Goal: Task Accomplishment & Management: Use online tool/utility

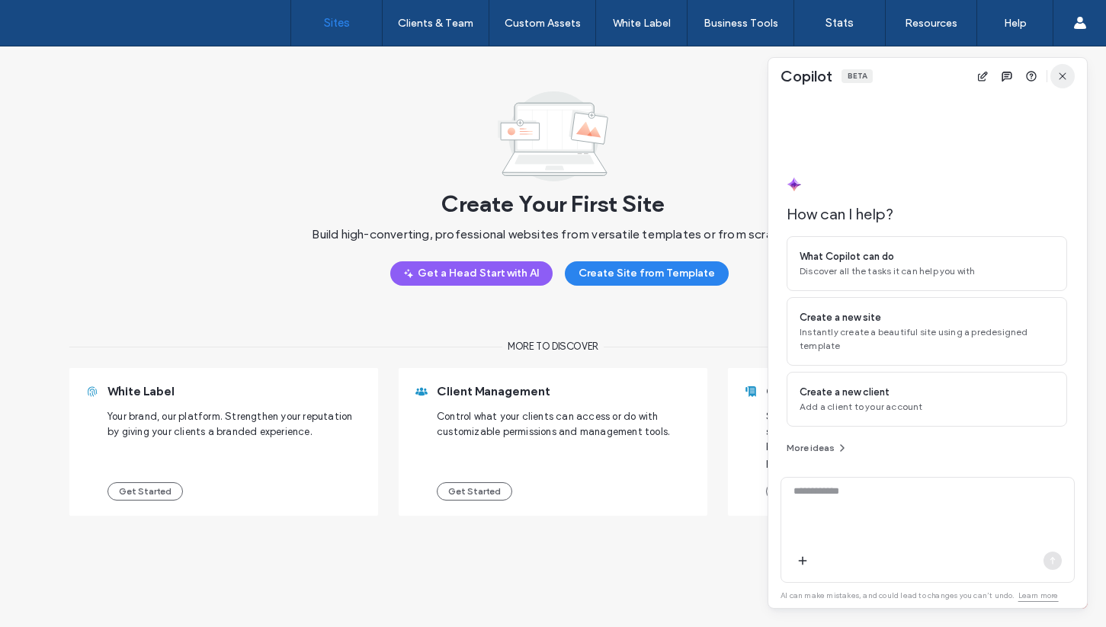
click at [1056, 78] on icon "button" at bounding box center [1062, 76] width 12 height 12
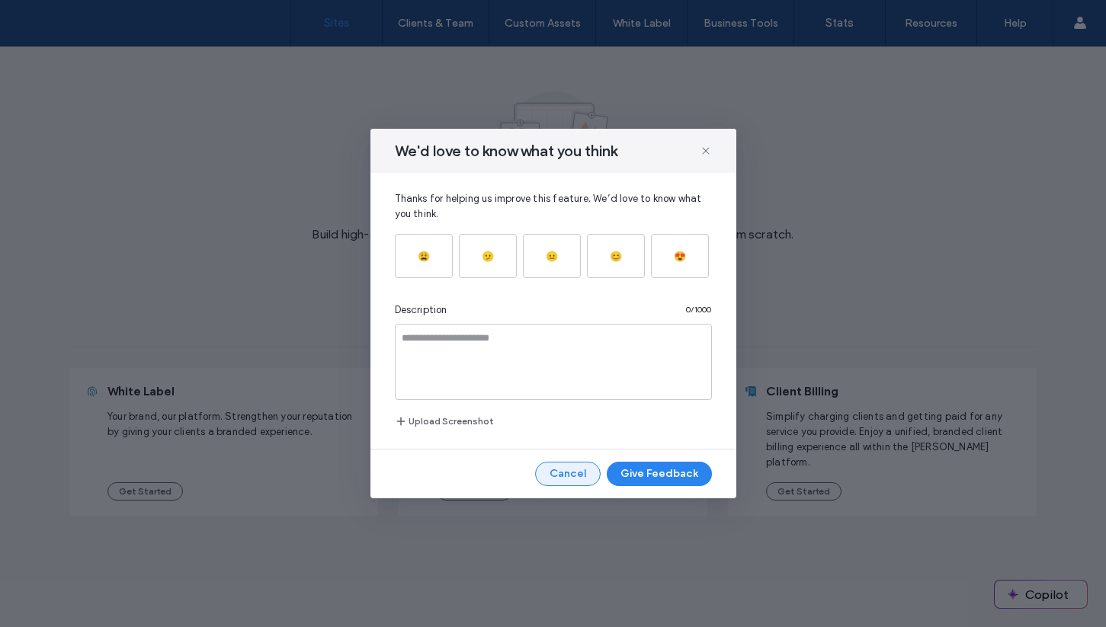
click at [566, 468] on button "Cancel" at bounding box center [568, 474] width 66 height 24
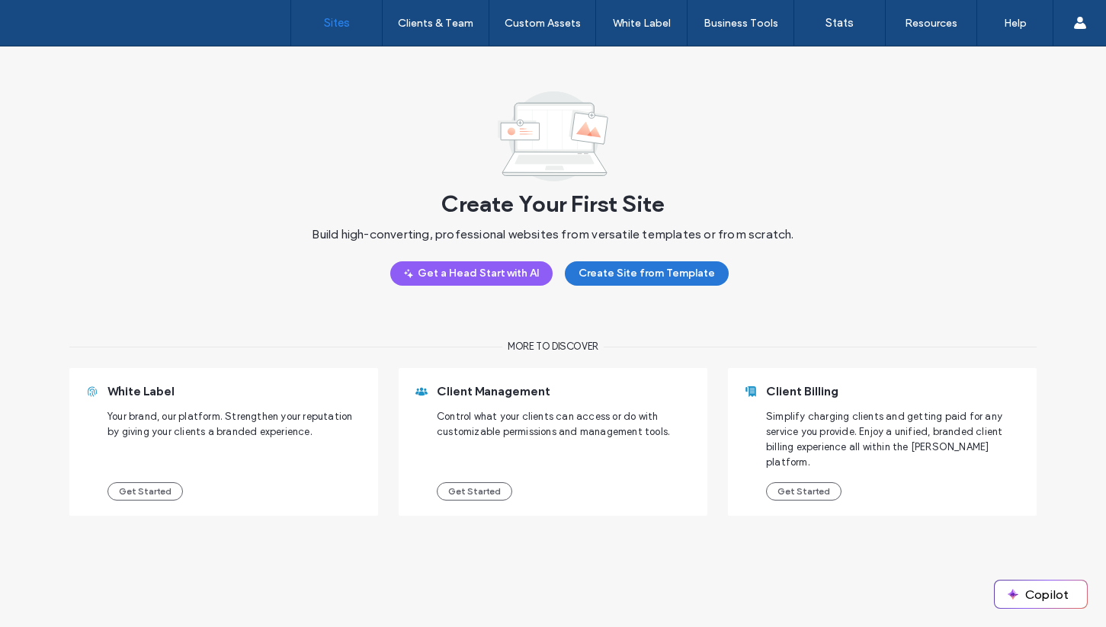
click at [626, 273] on button "Create Site from Template" at bounding box center [647, 273] width 164 height 24
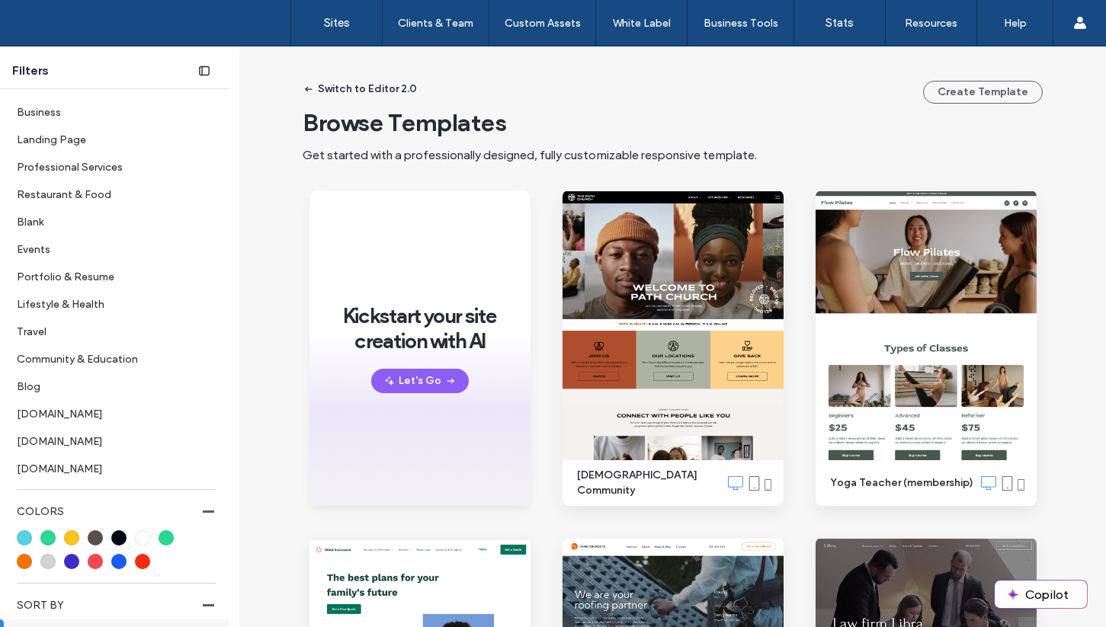
scroll to position [434, 0]
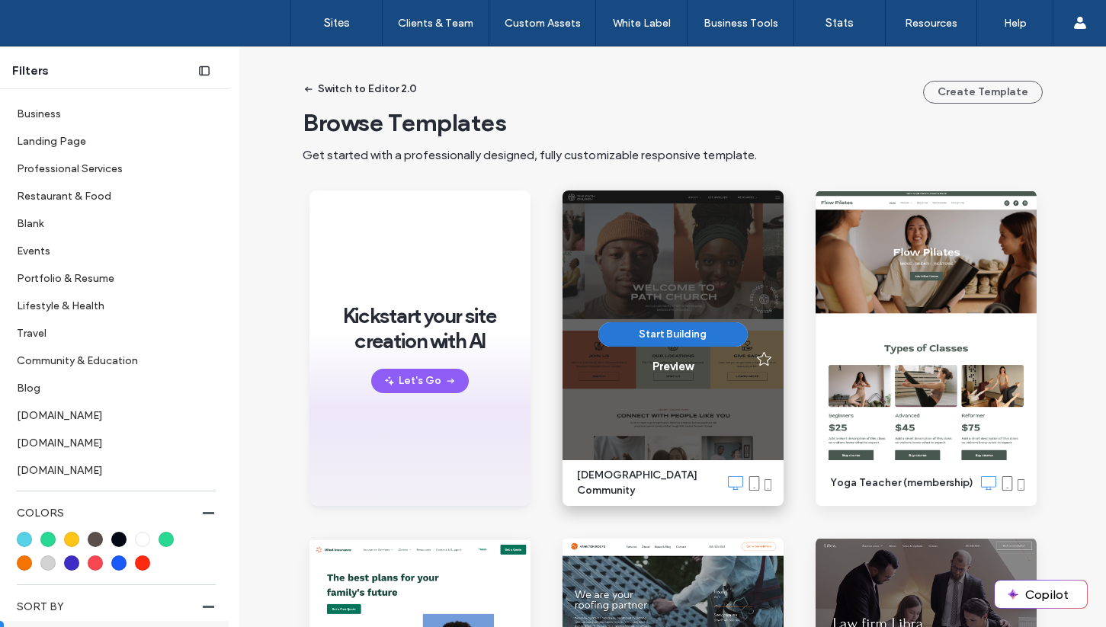
click at [645, 346] on button "Start Building" at bounding box center [672, 334] width 149 height 24
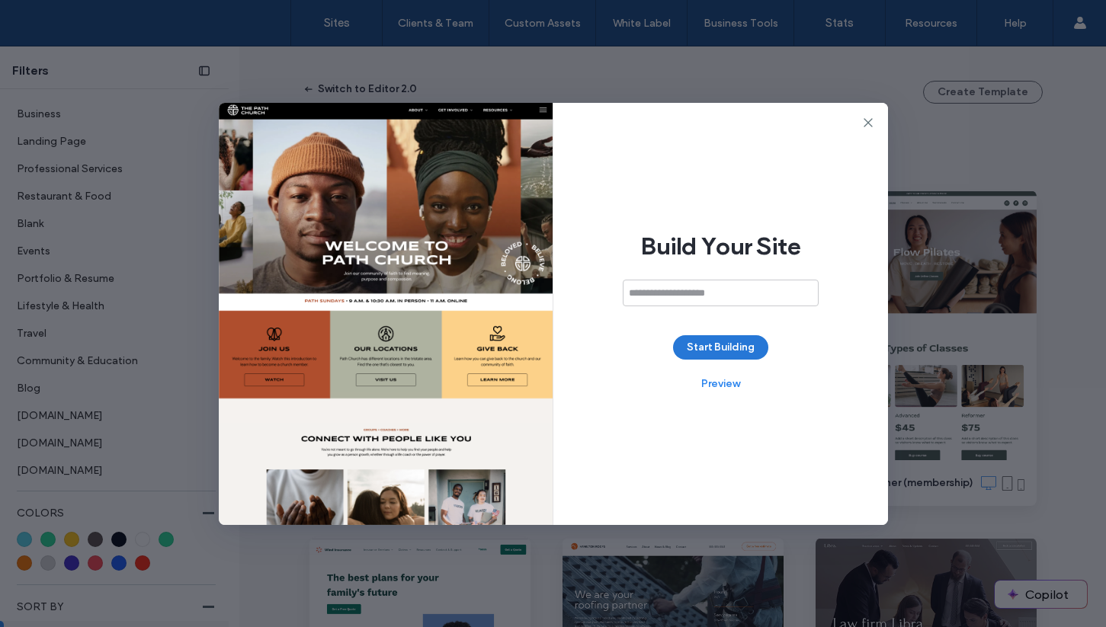
click at [732, 355] on button "Start Building" at bounding box center [720, 347] width 95 height 24
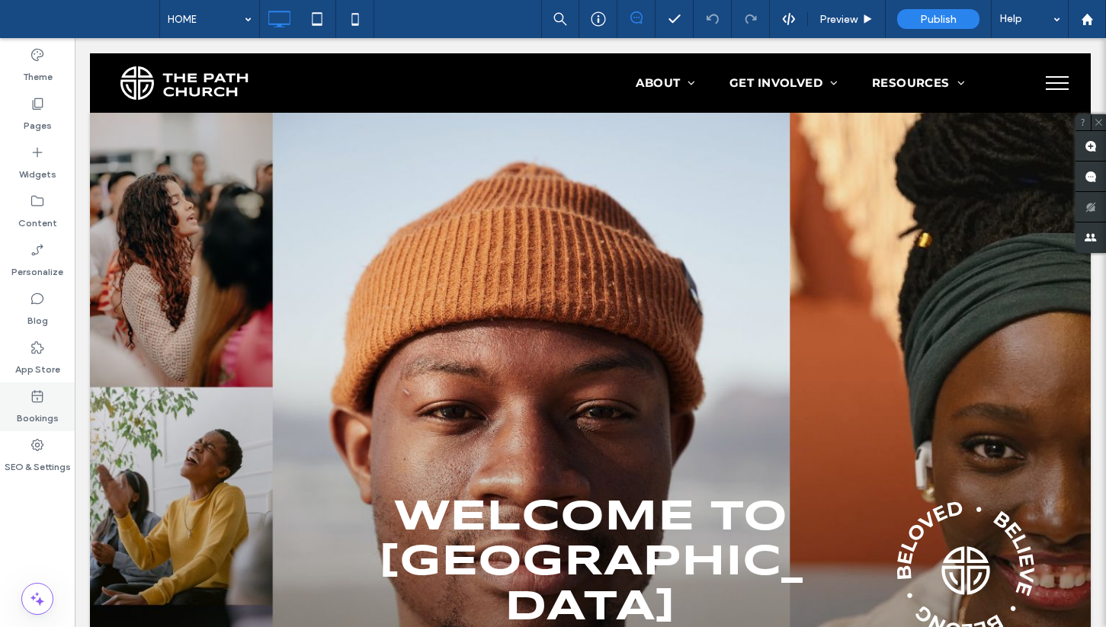
click at [35, 408] on label "Bookings" at bounding box center [38, 414] width 42 height 21
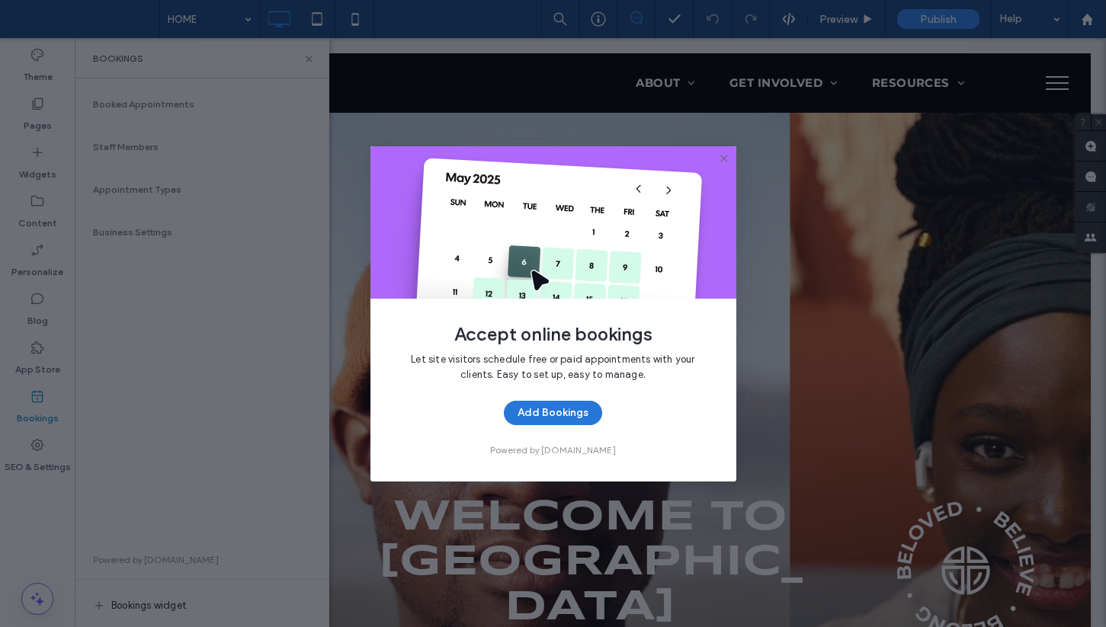
click at [561, 415] on button "Add Bookings" at bounding box center [553, 413] width 98 height 24
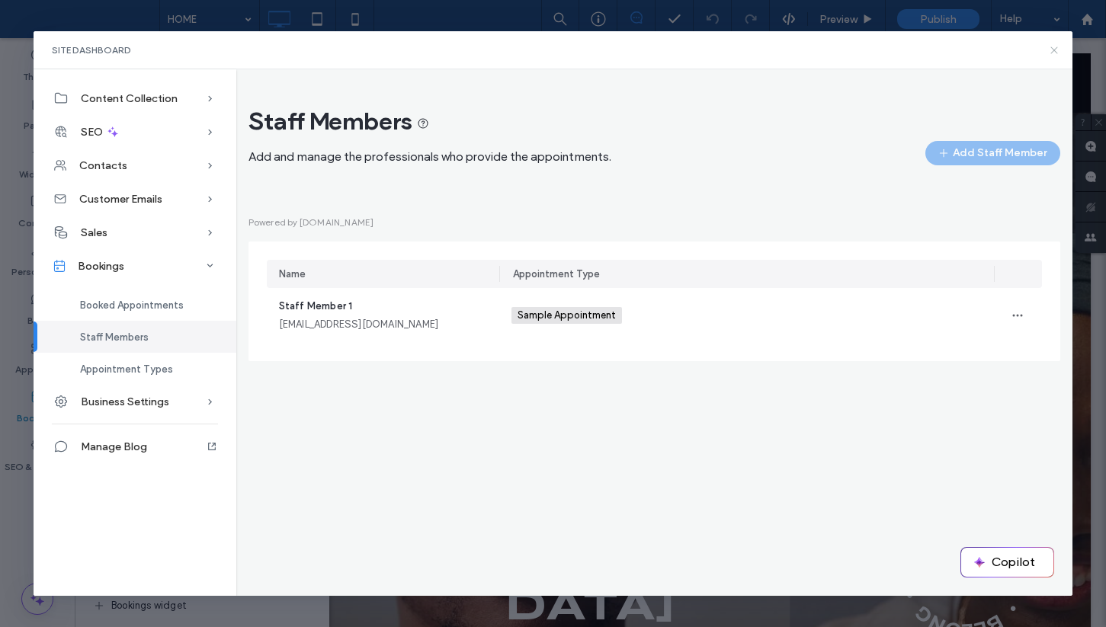
click at [1051, 51] on icon at bounding box center [1054, 50] width 12 height 12
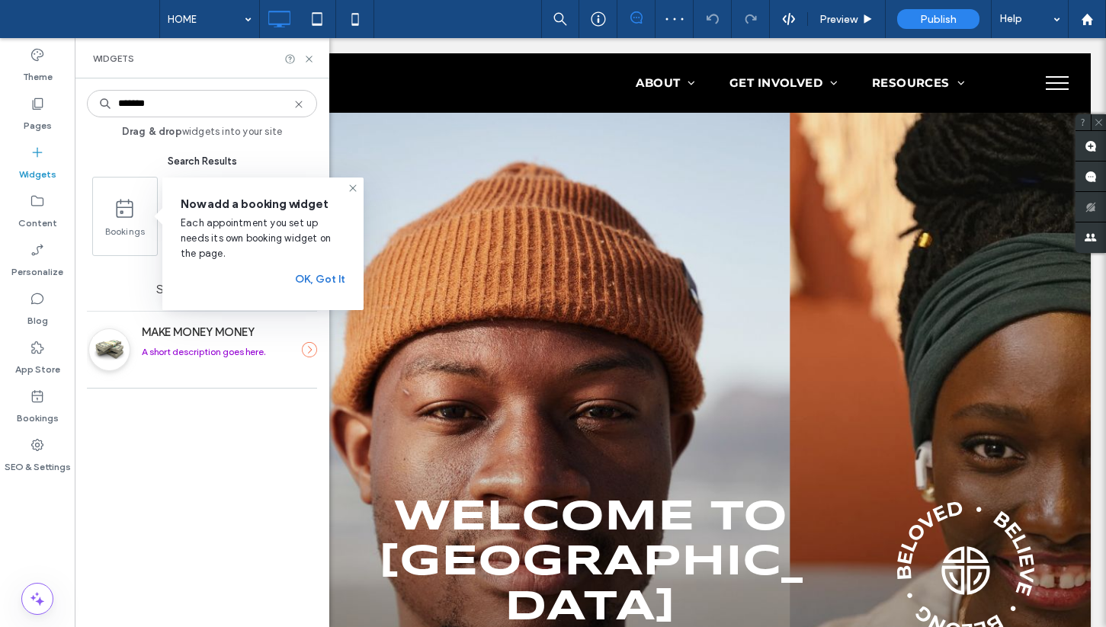
click at [327, 279] on button "OK, Got It" at bounding box center [320, 279] width 50 height 24
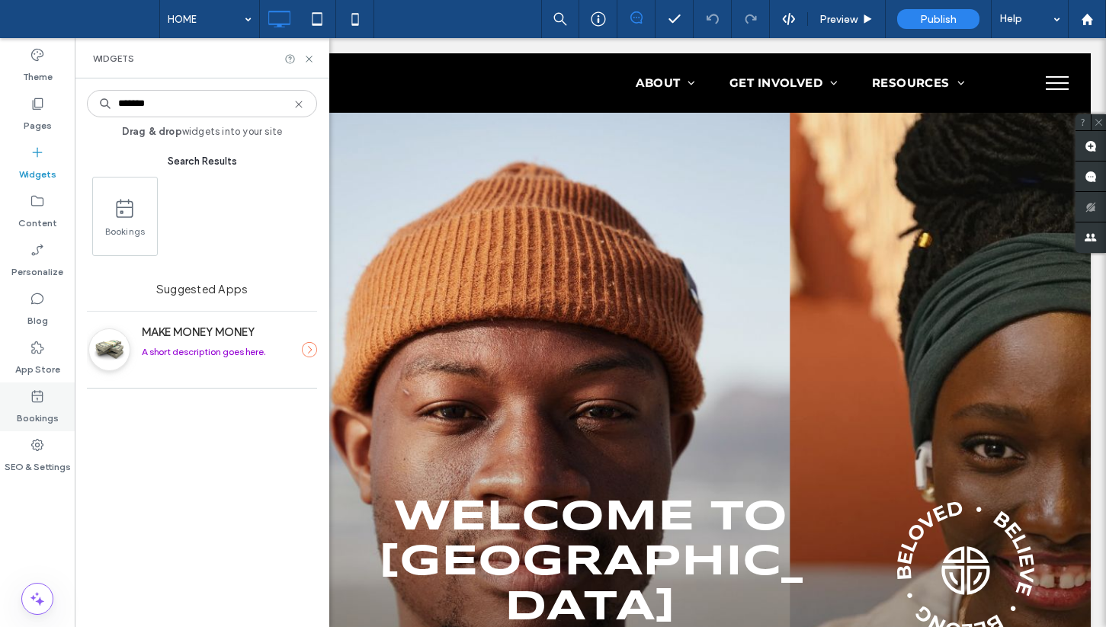
click at [21, 409] on label "Bookings" at bounding box center [38, 414] width 42 height 21
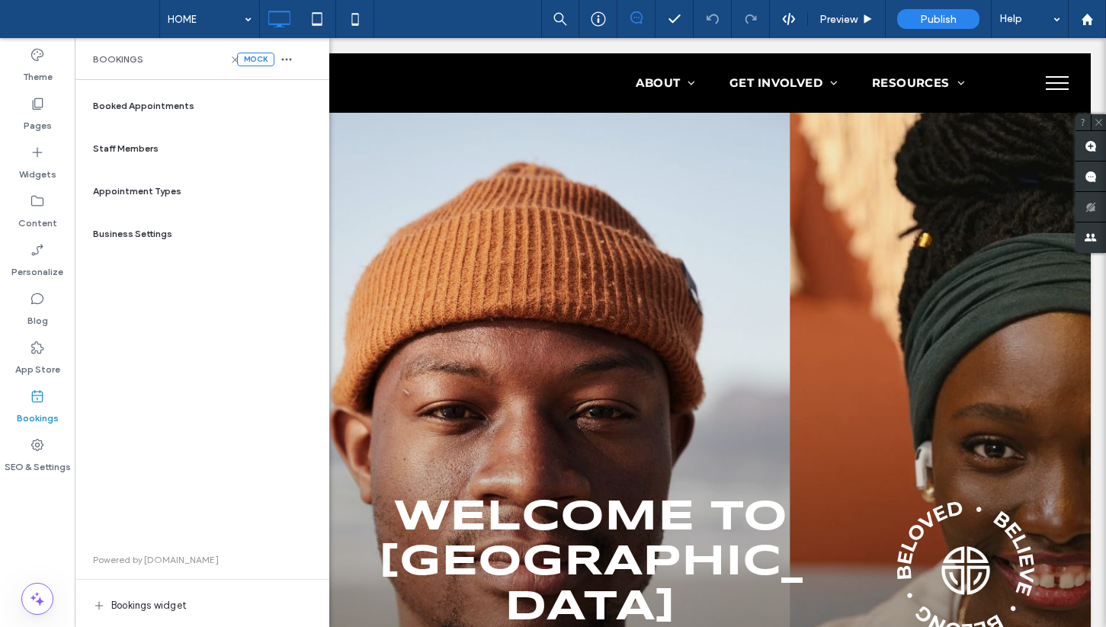
click at [112, 111] on span "Booked Appointments" at bounding box center [143, 106] width 101 height 14
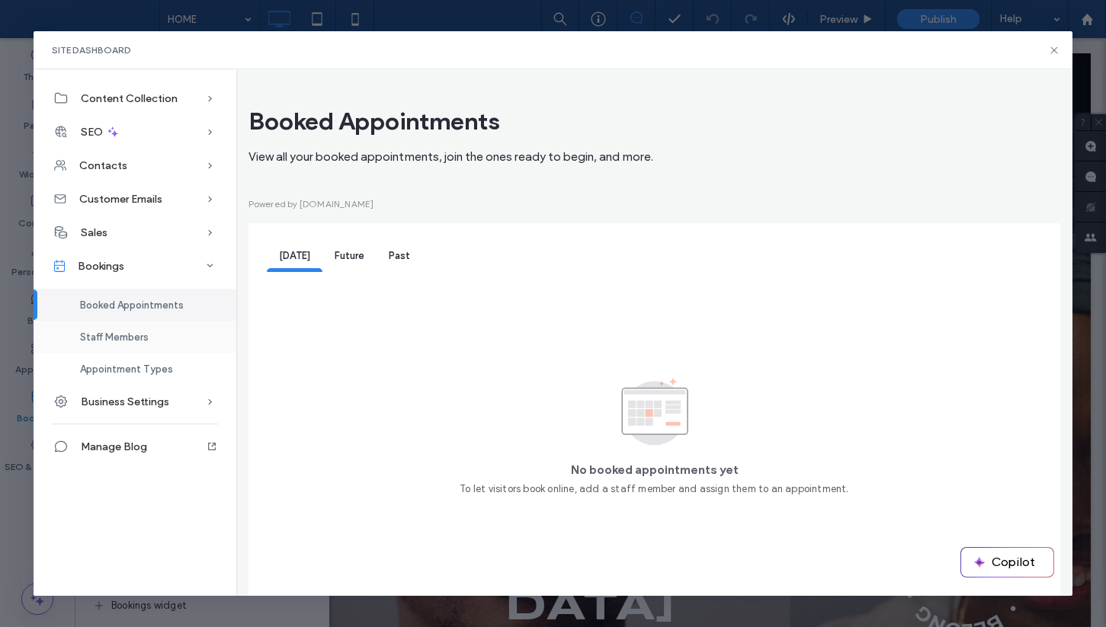
click at [152, 341] on div "Staff Members" at bounding box center [135, 337] width 203 height 32
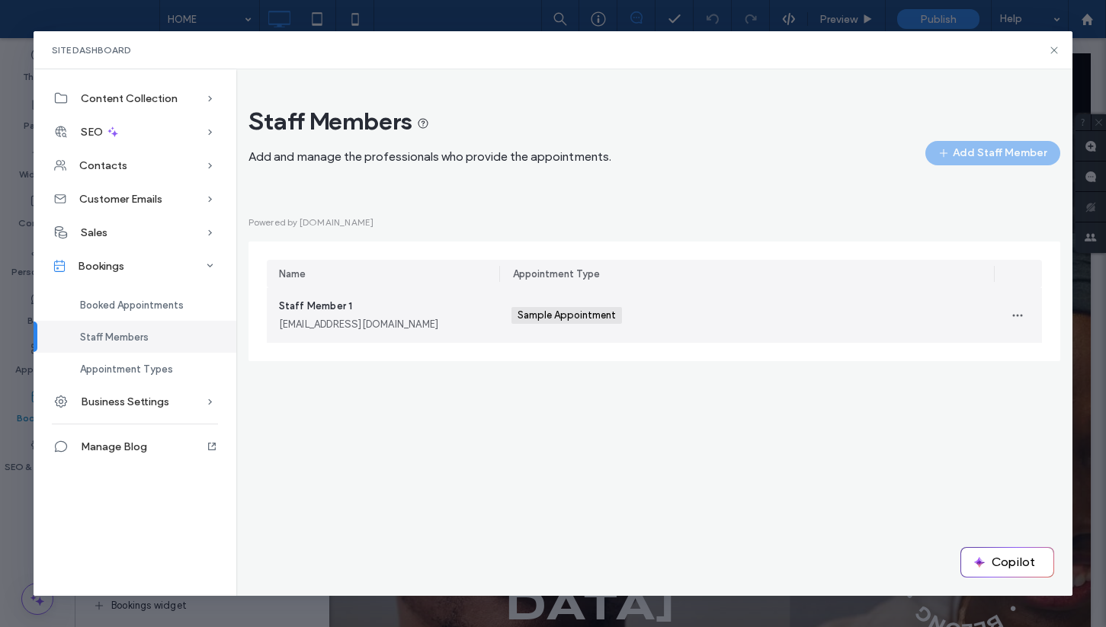
click at [745, 315] on div "Sample Appointment +0 Sample Appointment +0" at bounding box center [746, 315] width 470 height 55
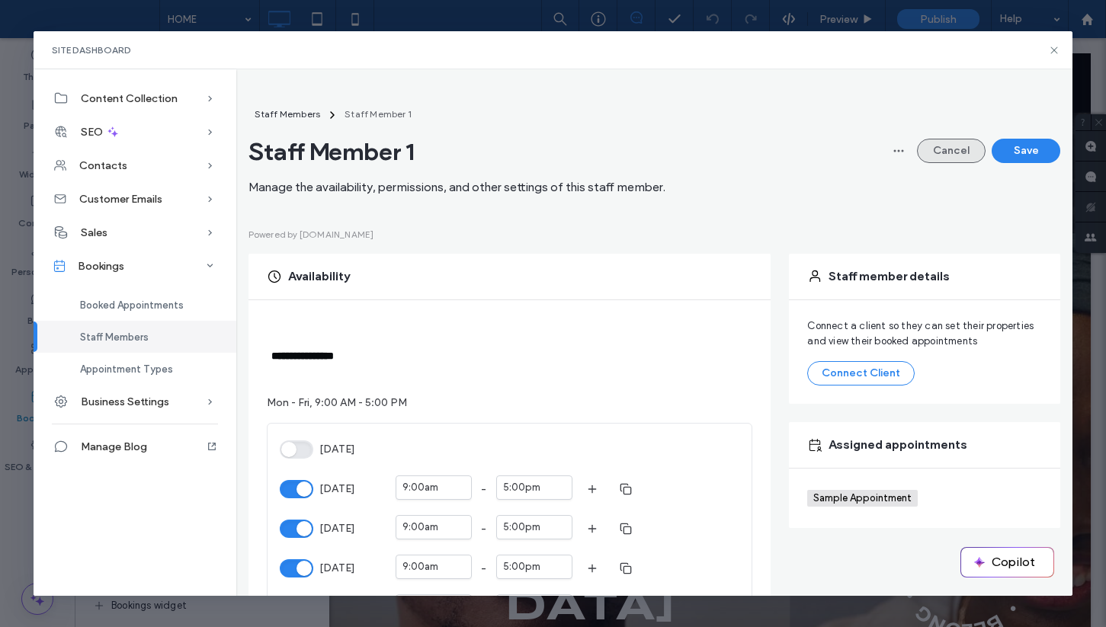
click at [954, 143] on button "Cancel" at bounding box center [951, 151] width 69 height 24
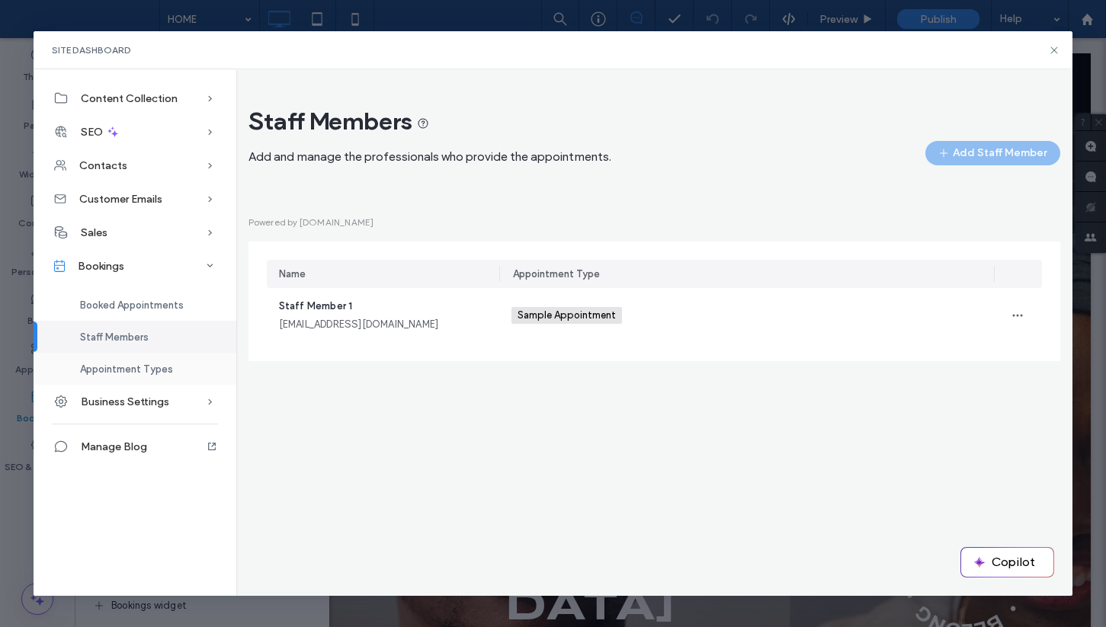
click at [124, 365] on span "Appointment Types" at bounding box center [126, 369] width 93 height 11
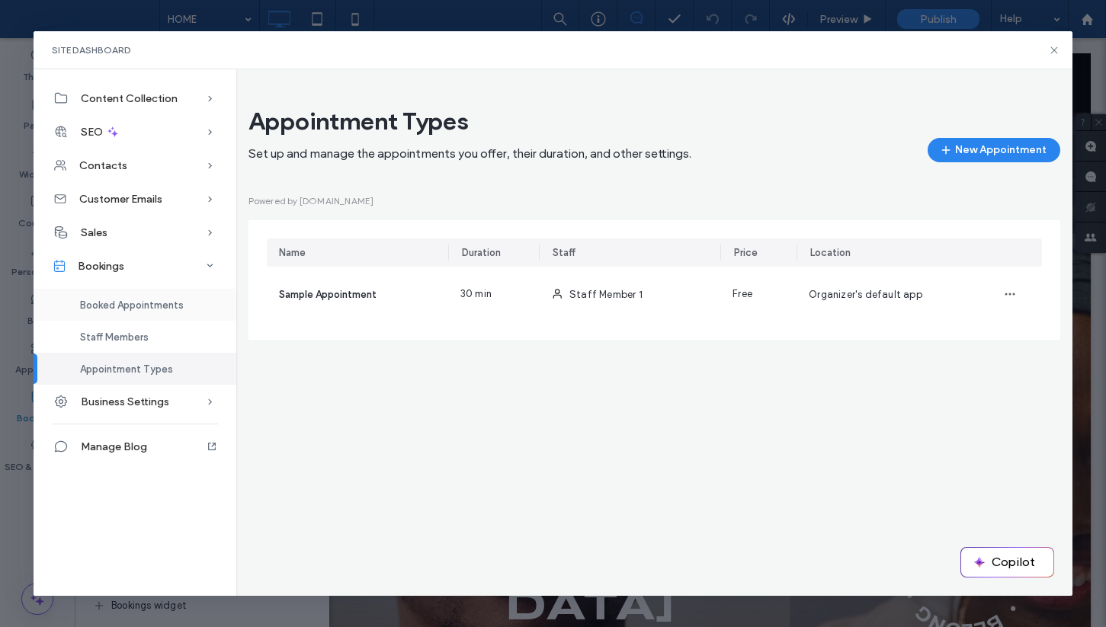
click at [131, 303] on span "Booked Appointments" at bounding box center [132, 304] width 104 height 11
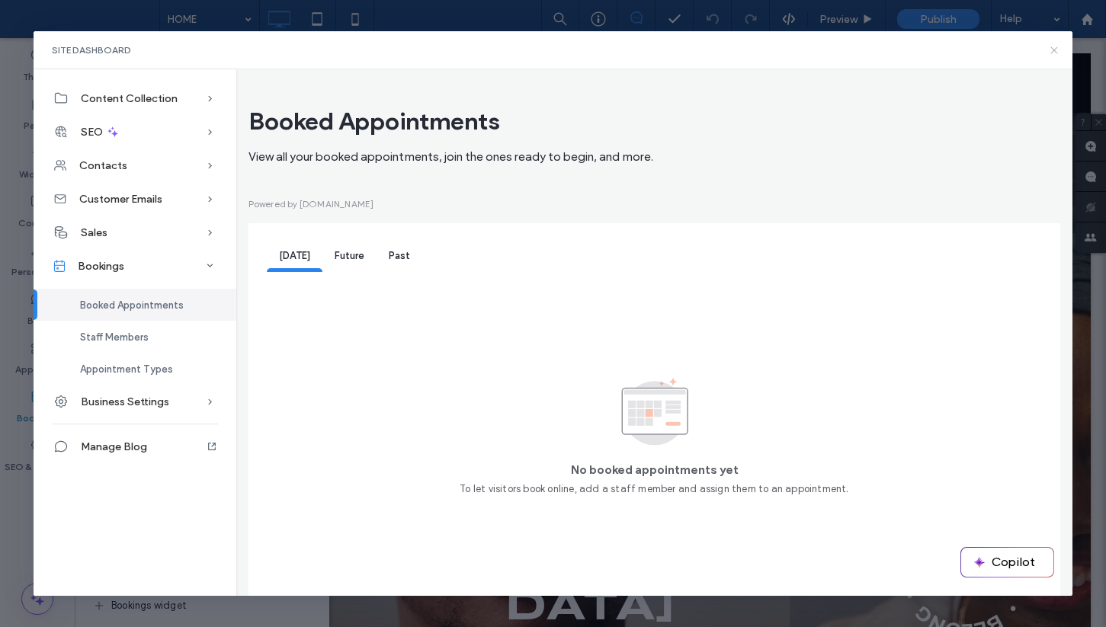
click at [1054, 51] on icon at bounding box center [1054, 50] width 12 height 12
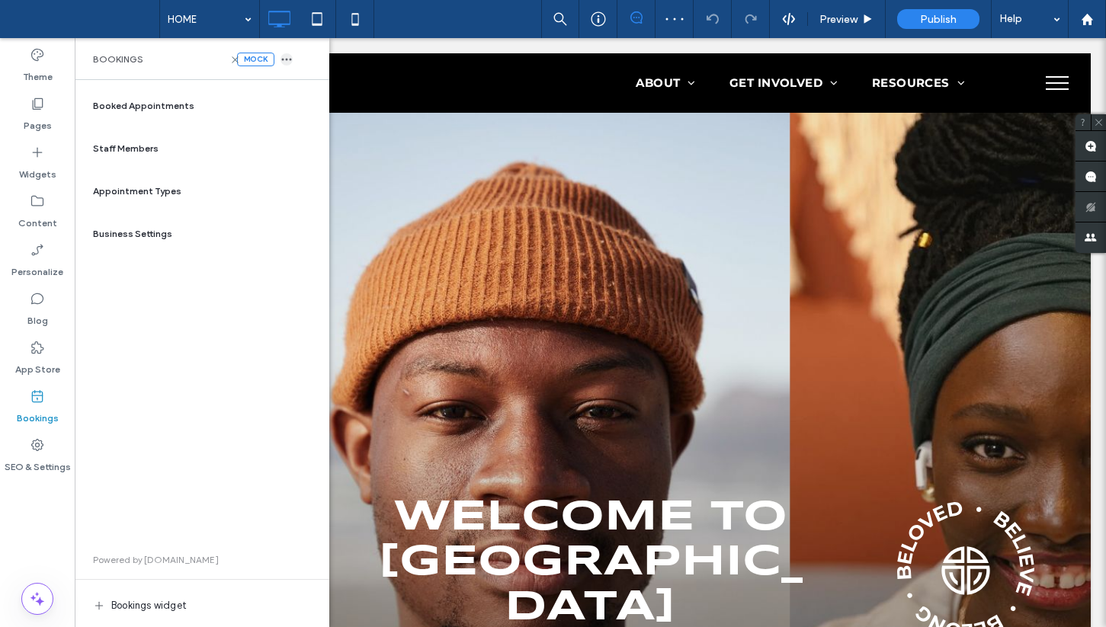
click at [290, 58] on icon "button" at bounding box center [286, 59] width 12 height 12
click at [250, 353] on div "Booked Appointments Staff Members Appointment Types Business Settings Powered b…" at bounding box center [202, 354] width 230 height 532
click at [157, 103] on span "Booked Appointments" at bounding box center [143, 106] width 101 height 14
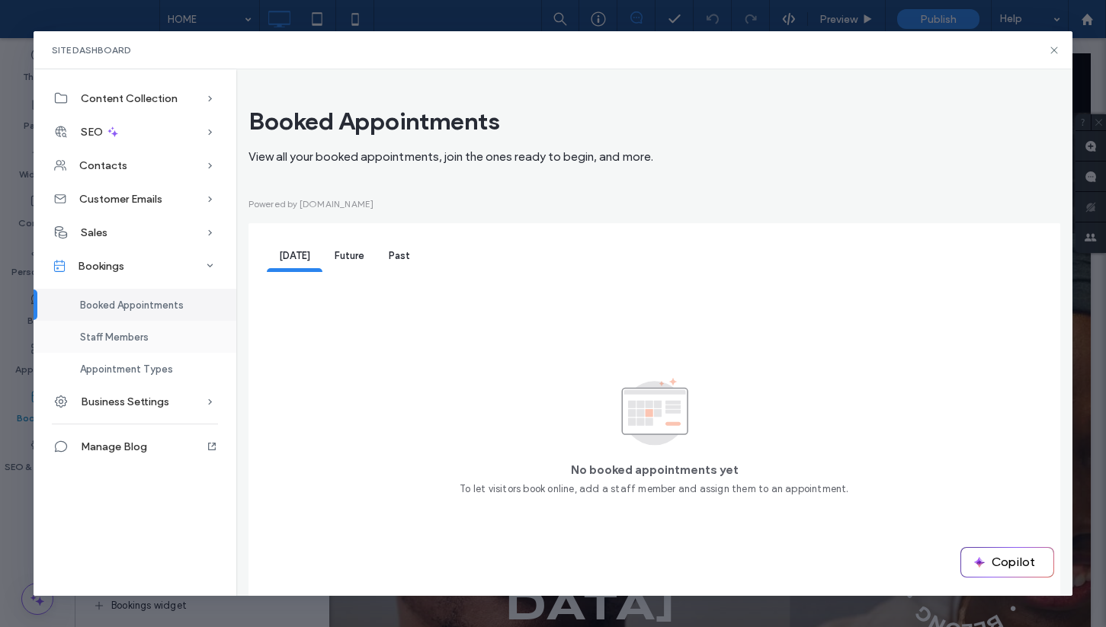
click at [139, 359] on div "Appointment Types" at bounding box center [135, 369] width 203 height 32
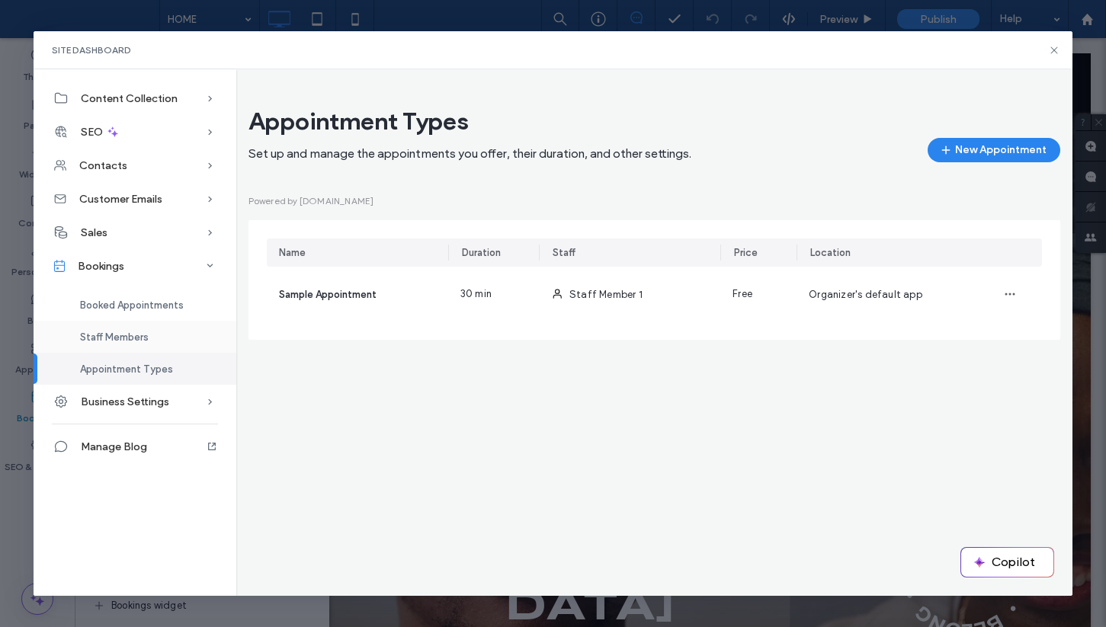
click at [122, 335] on span "Staff Members" at bounding box center [114, 337] width 69 height 11
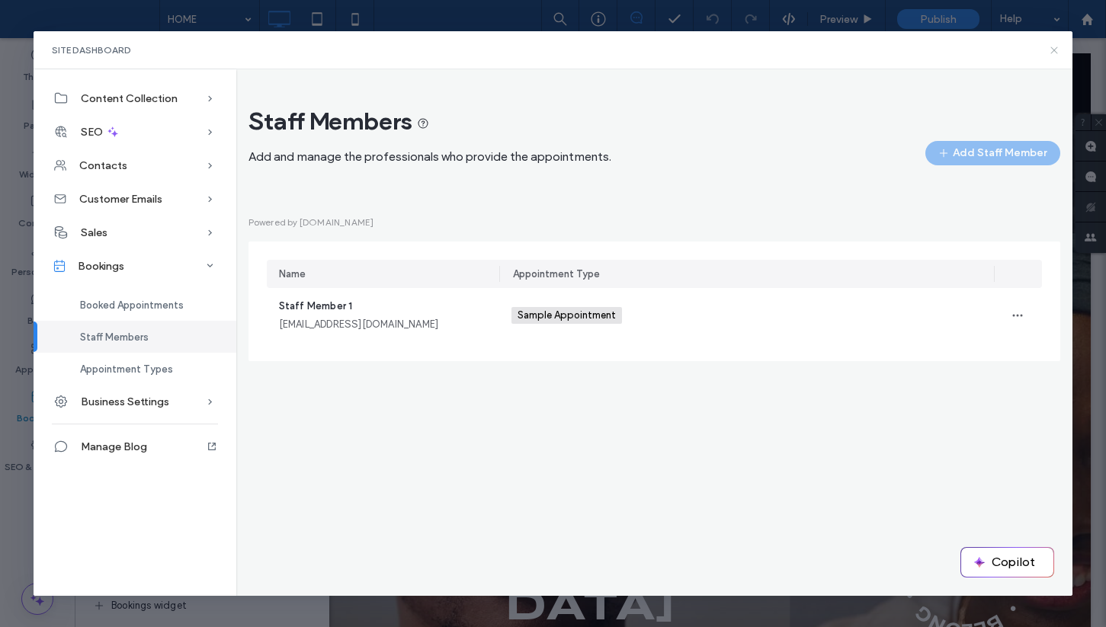
click at [1051, 50] on icon at bounding box center [1054, 50] width 12 height 12
